Goal: Information Seeking & Learning: Learn about a topic

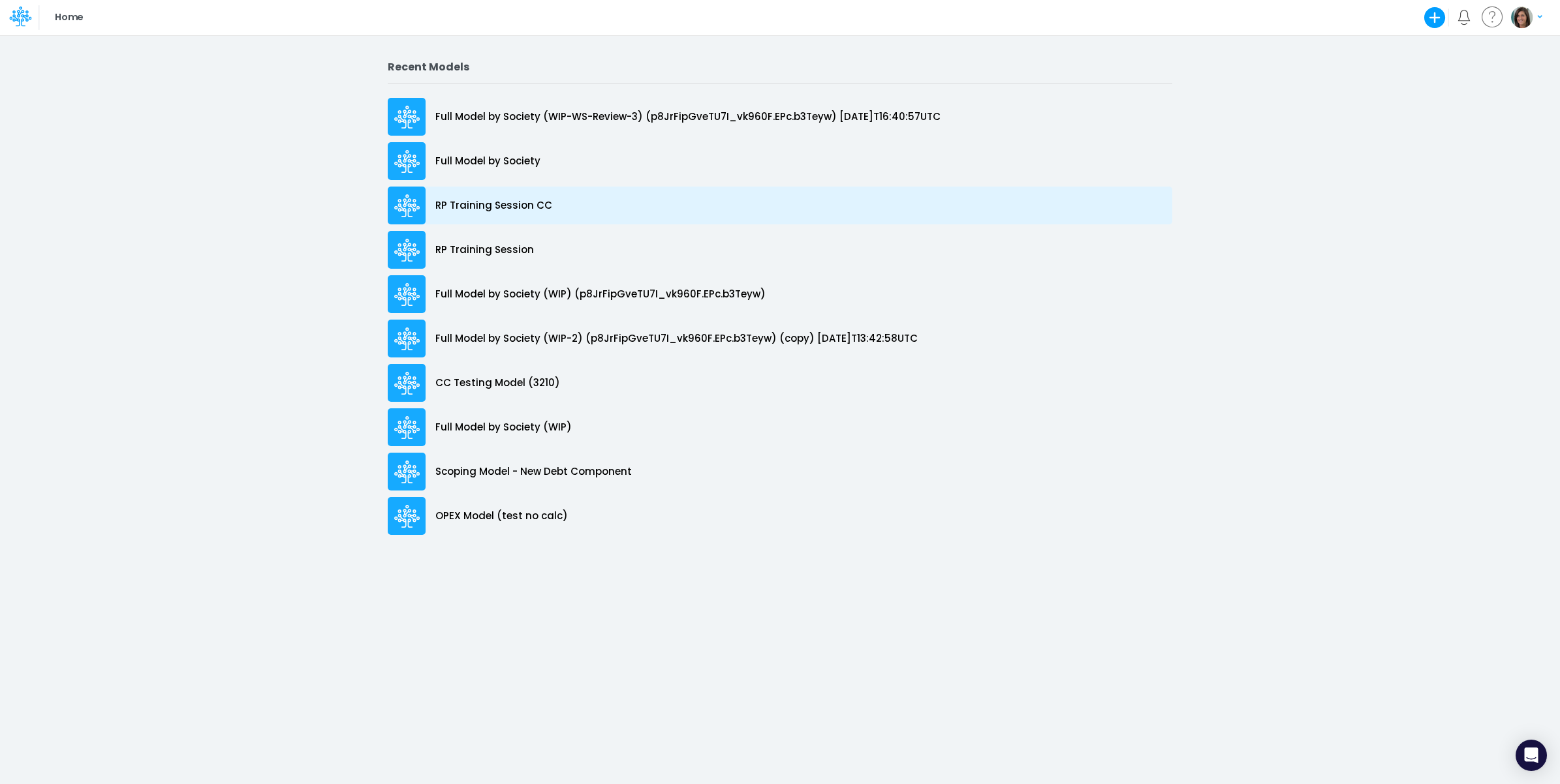
click at [550, 197] on div "RP Training Session CC" at bounding box center [780, 205] width 784 height 38
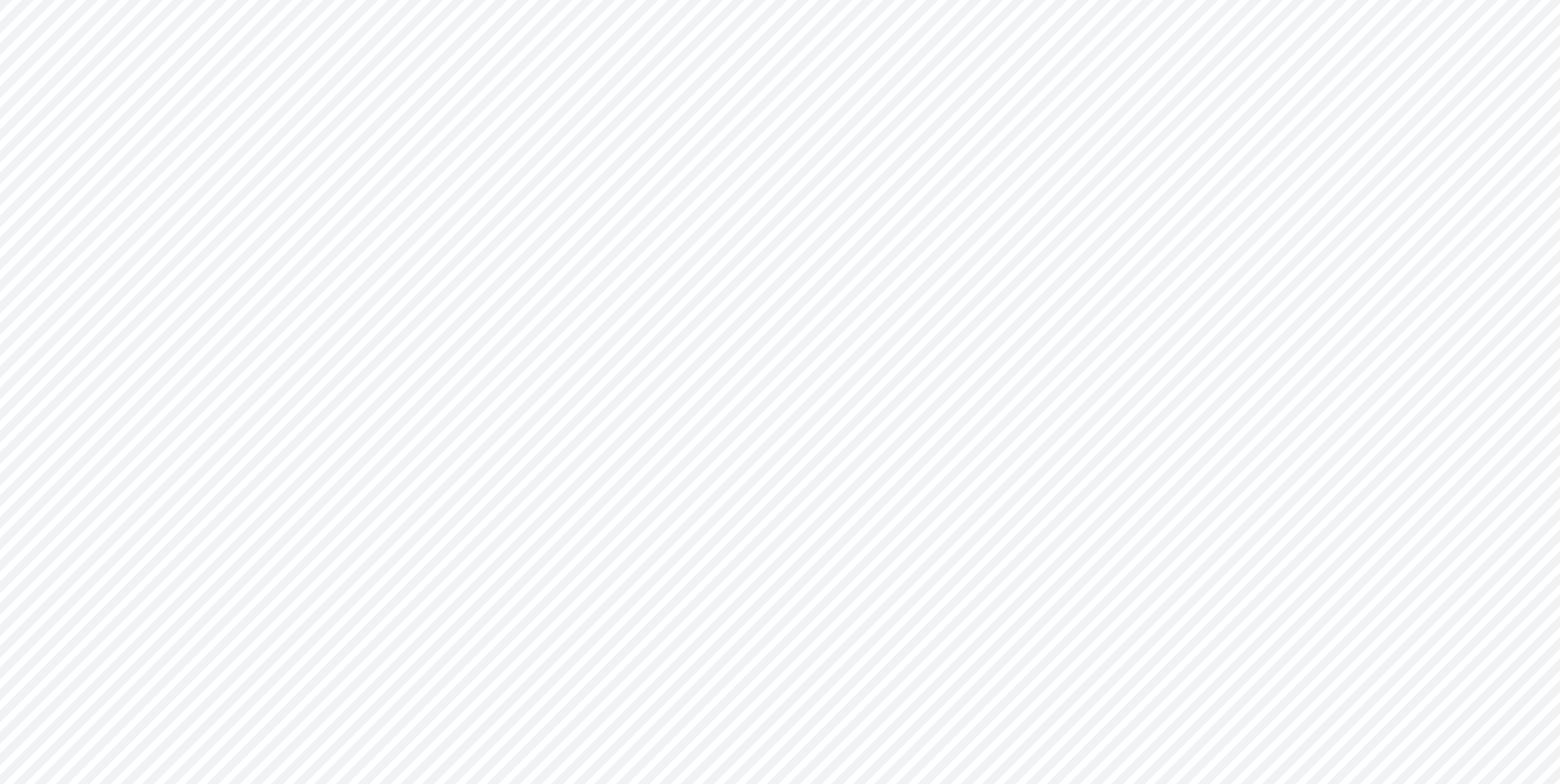
type input "0"
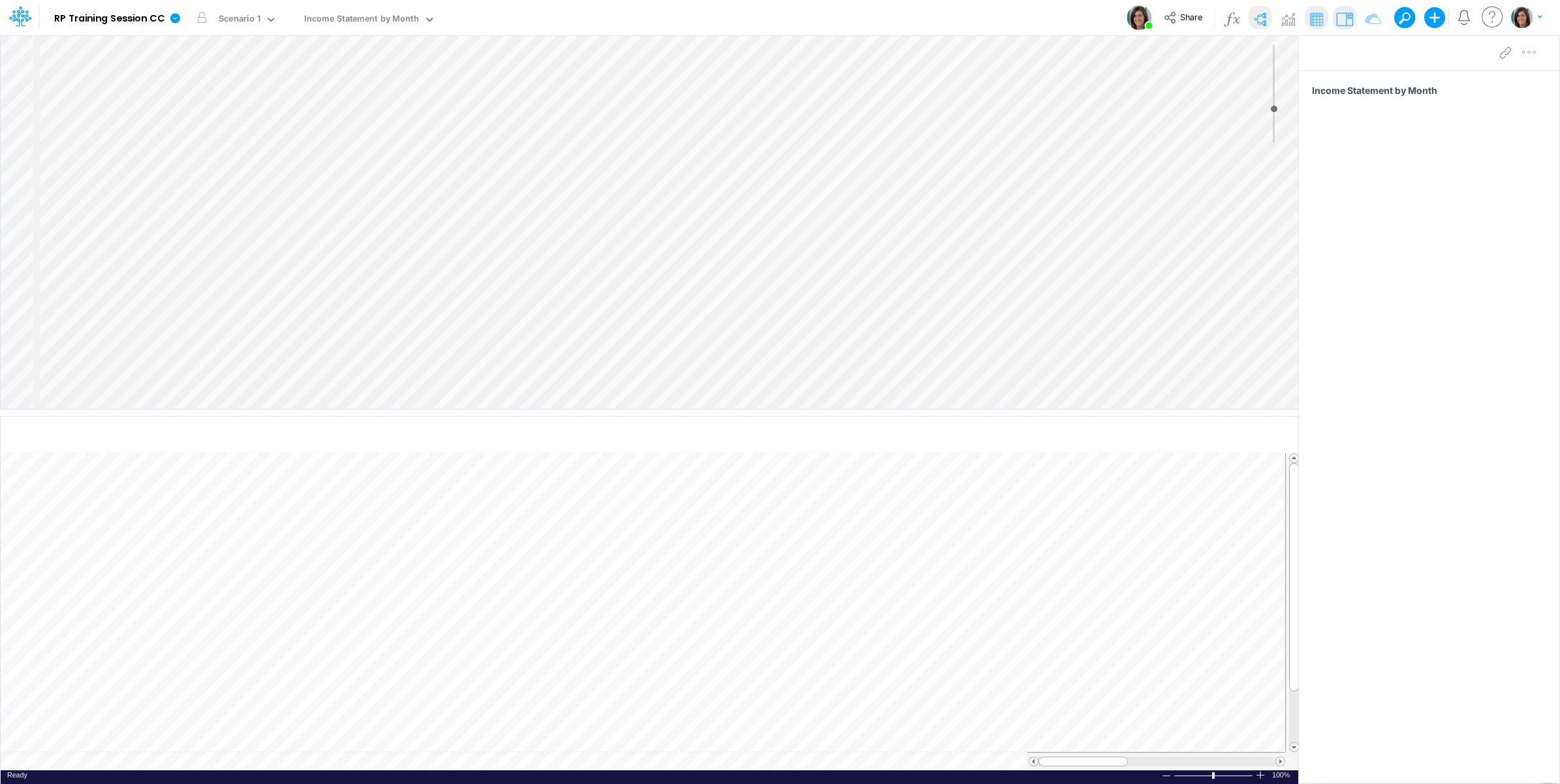
select select "Horizontal"
